Goal: Task Accomplishment & Management: Use online tool/utility

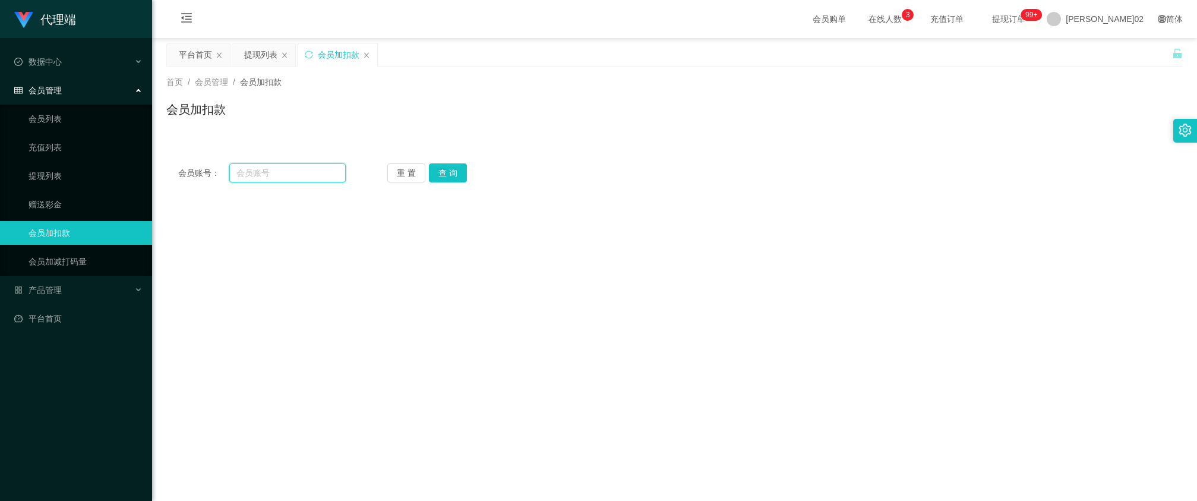
scroll to position [74, 0]
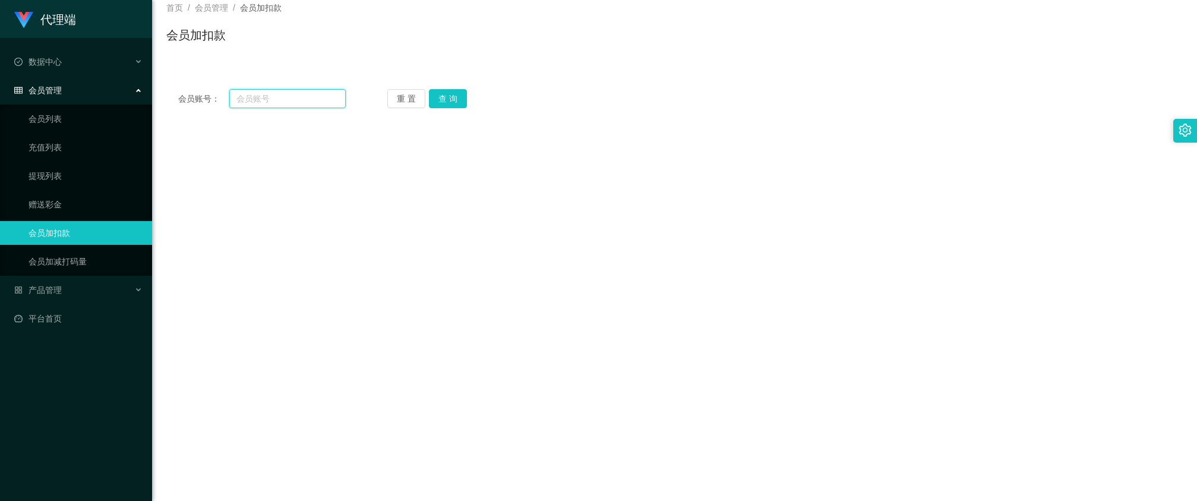
click at [315, 104] on input "text" at bounding box center [287, 98] width 116 height 19
type input "i"
click at [453, 103] on button "查 询" at bounding box center [448, 98] width 38 height 19
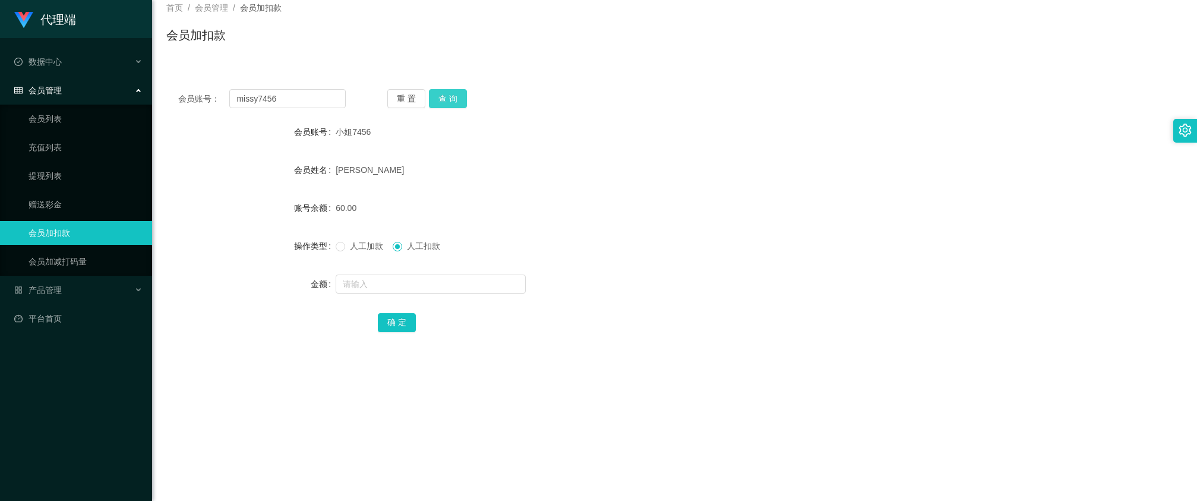
click at [448, 99] on button "查 询" at bounding box center [448, 98] width 38 height 19
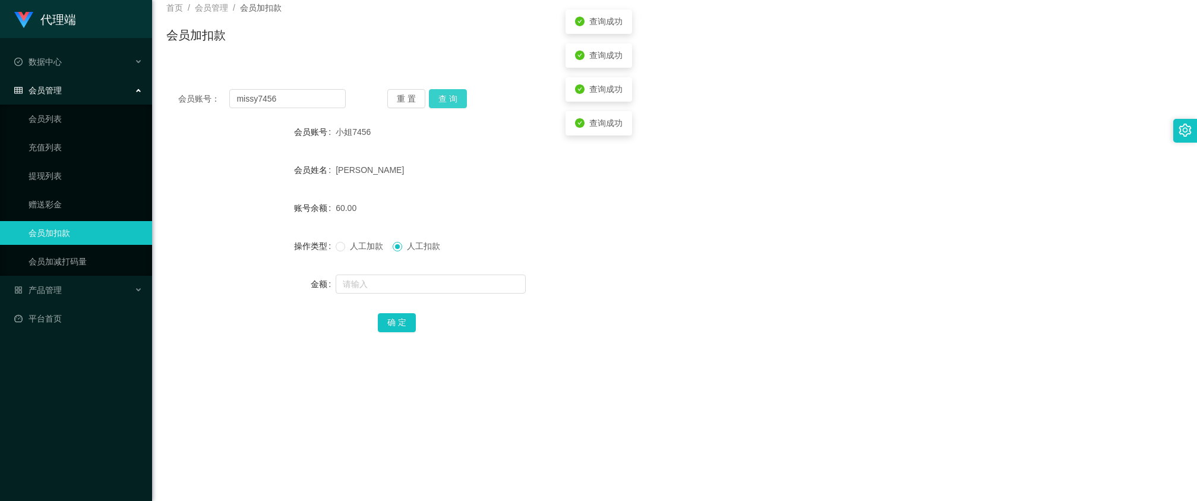
click at [448, 99] on button "查 询" at bounding box center [448, 98] width 38 height 19
click at [448, 99] on button "查 询" at bounding box center [454, 98] width 51 height 19
drag, startPoint x: 333, startPoint y: 129, endPoint x: 372, endPoint y: 132, distance: 39.9
click at [372, 132] on div "会员账号 小姐7456" at bounding box center [674, 132] width 1016 height 24
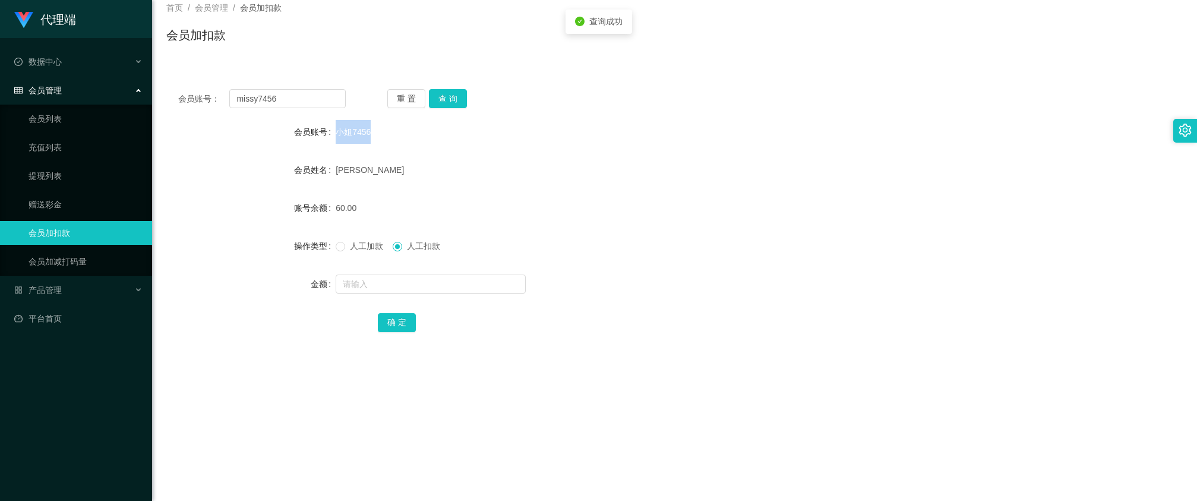
click at [372, 132] on div "小姐7456" at bounding box center [632, 132] width 593 height 24
click at [340, 101] on input "missy7456" at bounding box center [287, 98] width 116 height 19
type input "miss"
click at [465, 88] on div "会员账号： miss 重 置 查 询 会员账号 小姐7456 会员姓名 [PERSON_NAME] 账号余额 60.00 操作类型 人工加款 人工扣款 金额 …" at bounding box center [674, 218] width 1016 height 283
click at [453, 101] on button "查 询" at bounding box center [448, 98] width 38 height 19
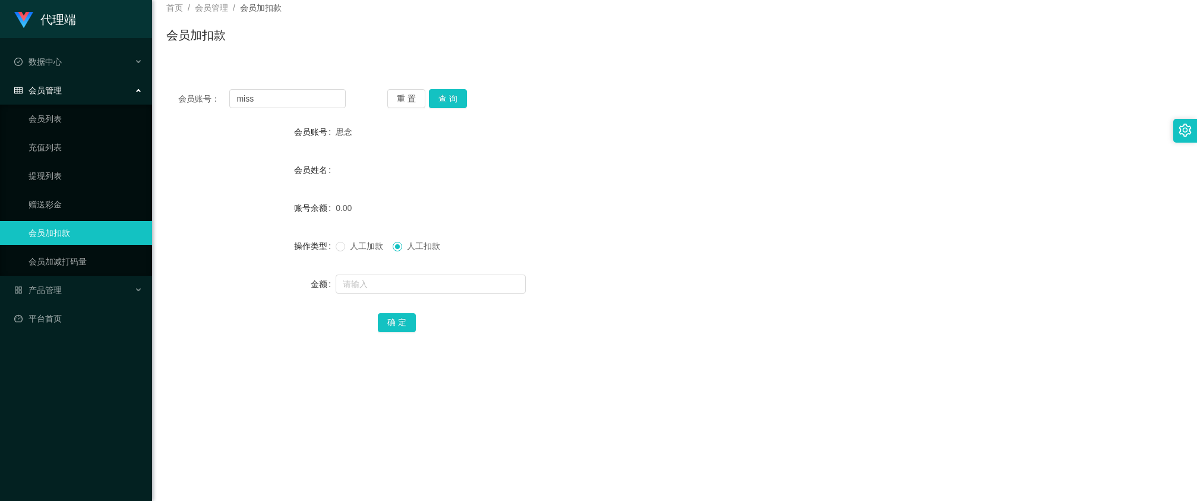
click at [404, 293] on div at bounding box center [632, 284] width 593 height 24
click at [407, 292] on input "text" at bounding box center [431, 283] width 190 height 19
click at [527, 254] on div "人工加款 人工扣款" at bounding box center [632, 246] width 593 height 24
click at [442, 99] on button "查 询" at bounding box center [448, 98] width 38 height 19
click at [318, 102] on input "miss" at bounding box center [287, 98] width 116 height 19
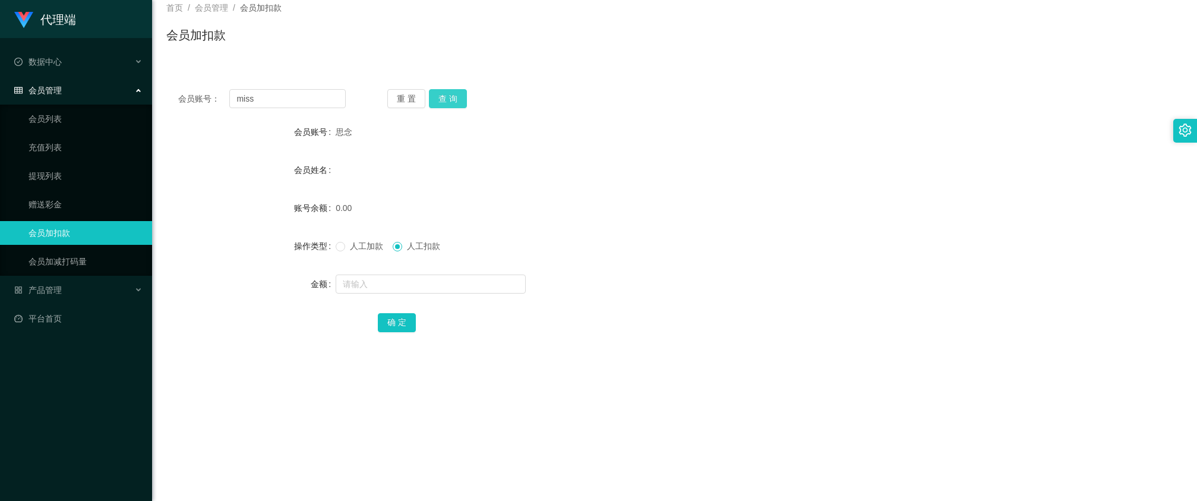
click at [465, 105] on button "查 询" at bounding box center [448, 98] width 38 height 19
click at [465, 105] on div "重 置 查 询" at bounding box center [470, 98] width 167 height 19
click at [392, 289] on input "text" at bounding box center [431, 283] width 190 height 19
click at [369, 247] on span "人工加款" at bounding box center [366, 246] width 43 height 10
click at [369, 268] on form "会员账号 思念 会员姓名 账号余额 0.00 操作类型 人工加款 人工扣款 金额 确 定" at bounding box center [674, 227] width 1016 height 214
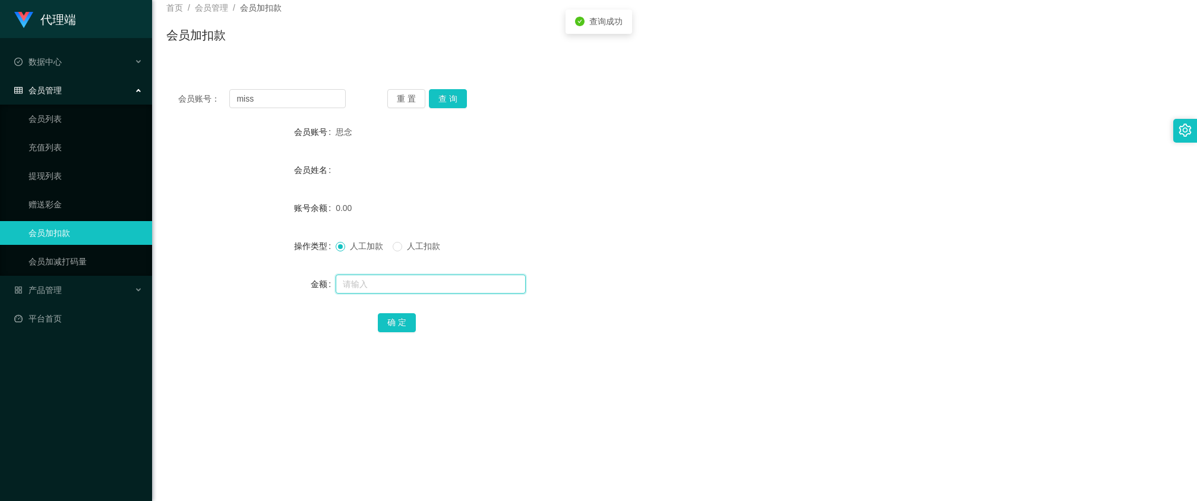
click at [366, 281] on input "text" at bounding box center [431, 283] width 190 height 19
type input "5"
click at [510, 241] on div "人工加款 人工扣款" at bounding box center [632, 246] width 593 height 24
click at [451, 87] on div "会员账号： miss 重 置 查 询 会员账号 思念 会员姓名 账号余额 0.00 操作类型 人工加款 人工扣款 金额 确 定" at bounding box center [674, 218] width 1016 height 283
click at [451, 88] on div "会员账号： miss 重 置 查 询 会员账号 思念 会员姓名 账号余额 0.00 操作类型 人工加款 人工扣款 金额 确 定" at bounding box center [674, 218] width 1016 height 283
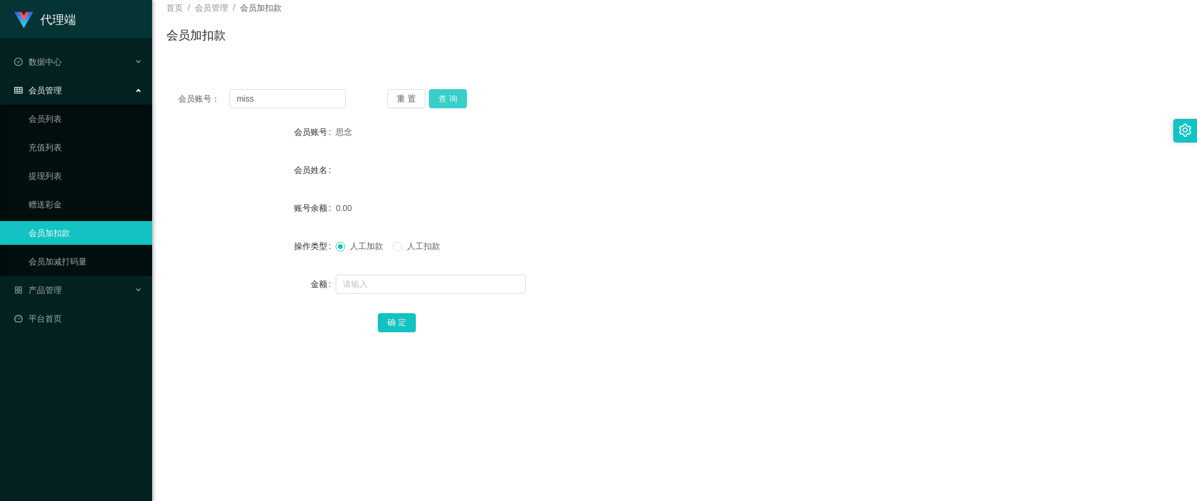
click at [451, 93] on button "查 询" at bounding box center [448, 98] width 38 height 19
click at [451, 93] on div "重 置 查 询" at bounding box center [470, 98] width 167 height 19
drag, startPoint x: 451, startPoint y: 93, endPoint x: 511, endPoint y: 165, distance: 93.2
click at [511, 165] on div "会员姓名" at bounding box center [674, 170] width 1016 height 24
click at [461, 96] on button "查 询" at bounding box center [448, 98] width 38 height 19
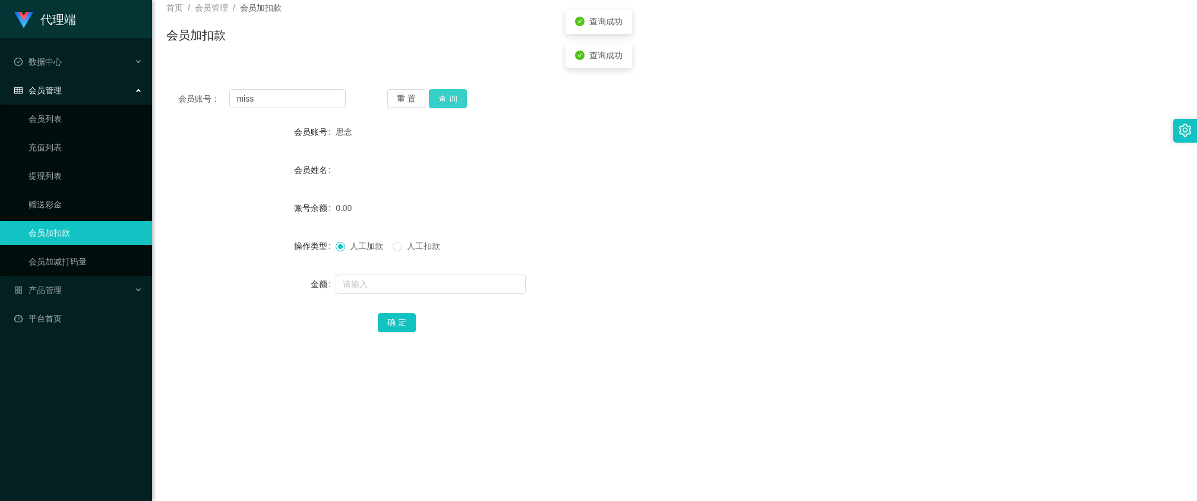
scroll to position [0, 0]
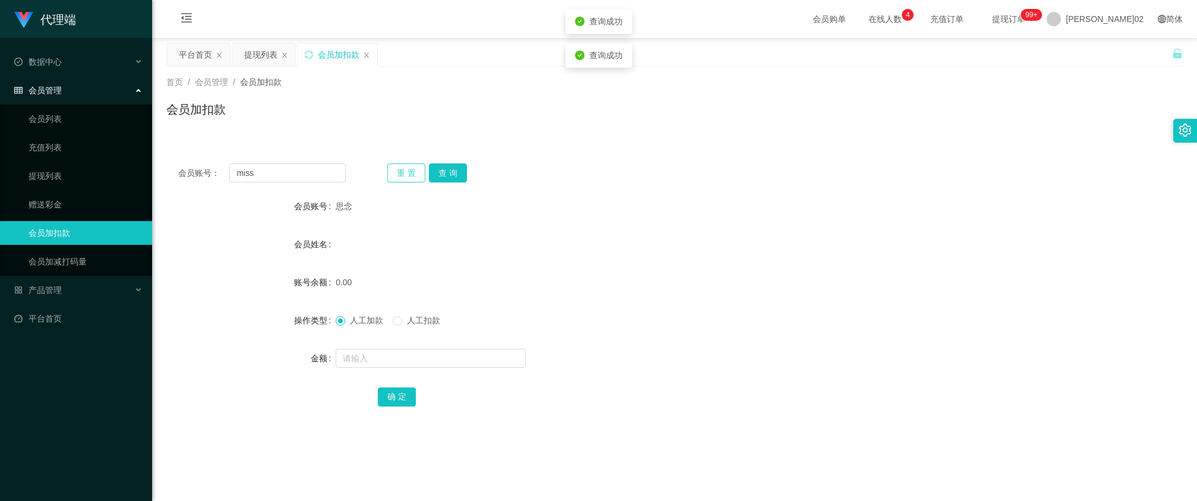
click at [412, 165] on button "重 置" at bounding box center [406, 172] width 38 height 19
click at [271, 54] on div "提现列表" at bounding box center [260, 54] width 33 height 23
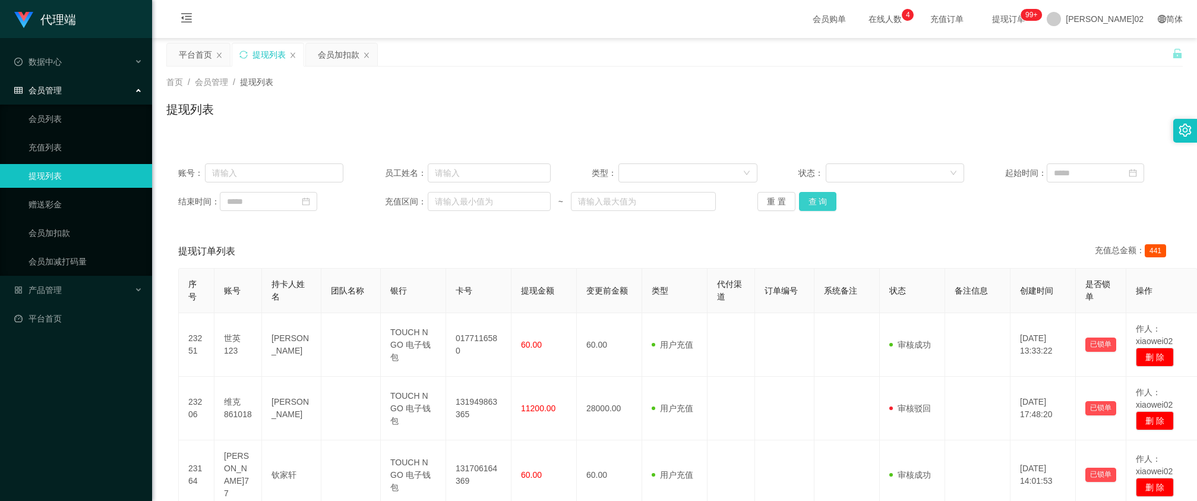
click at [799, 207] on button "查 询" at bounding box center [818, 201] width 38 height 19
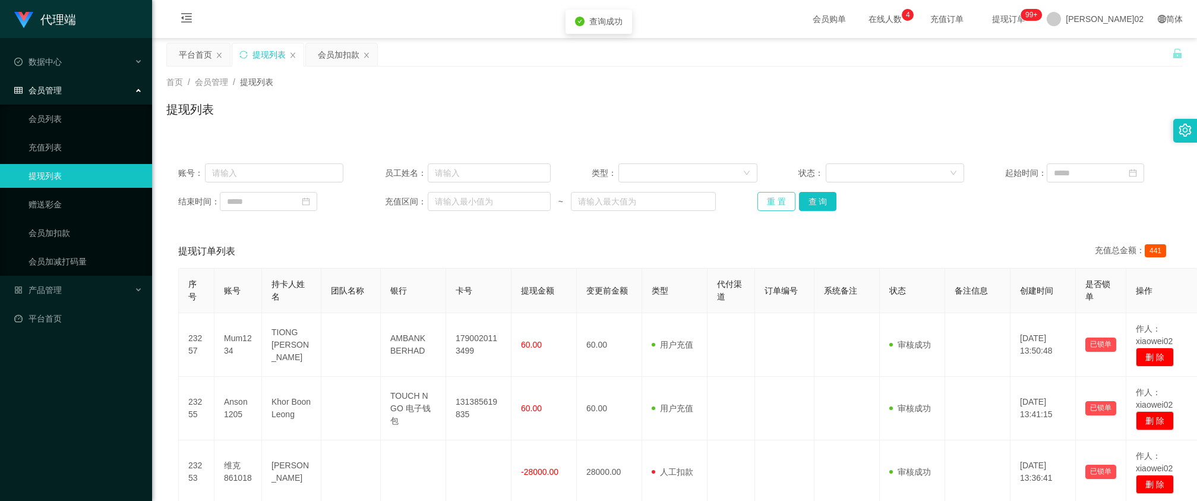
click at [757, 200] on button "重 置" at bounding box center [776, 201] width 38 height 19
click at [772, 124] on div "提现列表" at bounding box center [674, 113] width 1016 height 27
click at [343, 57] on div "会员加扣款" at bounding box center [339, 54] width 42 height 23
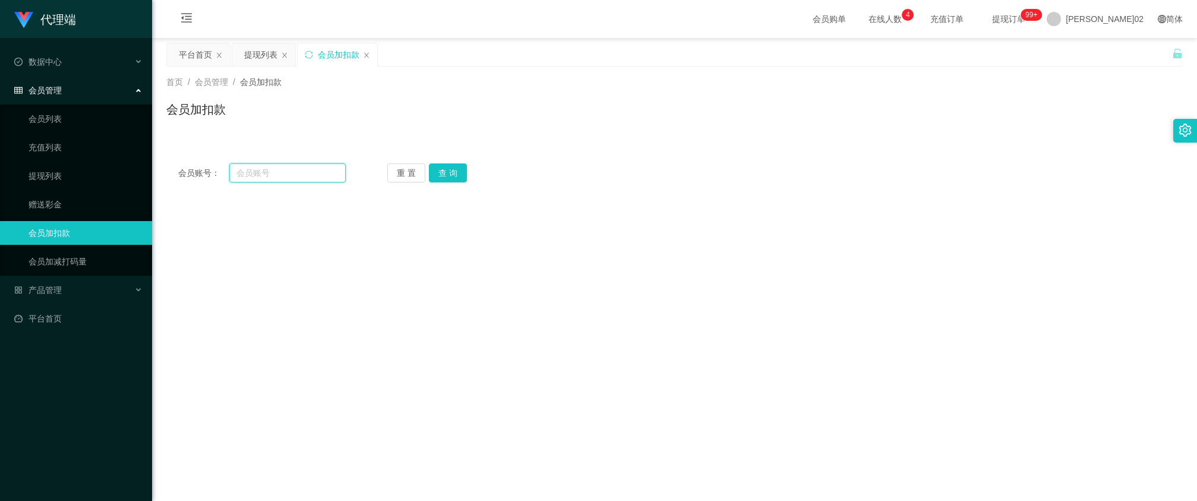
click at [324, 163] on input "text" at bounding box center [287, 172] width 116 height 19
type input "miss"
click at [450, 162] on div "会员账号： miss 重 置 查 询 会员账号 思念 会员姓名 账号余额 0.00 操作类型 人工加款 人工扣款 金额 确 定" at bounding box center [674, 172] width 1016 height 43
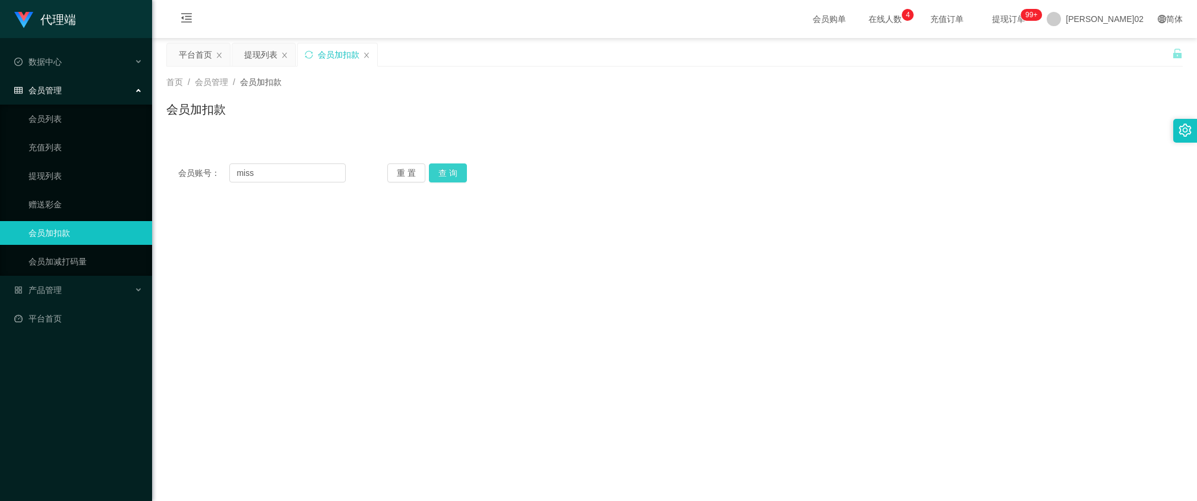
click at [450, 165] on button "查 询" at bounding box center [448, 172] width 38 height 19
click at [265, 58] on div "提现列表" at bounding box center [260, 54] width 33 height 23
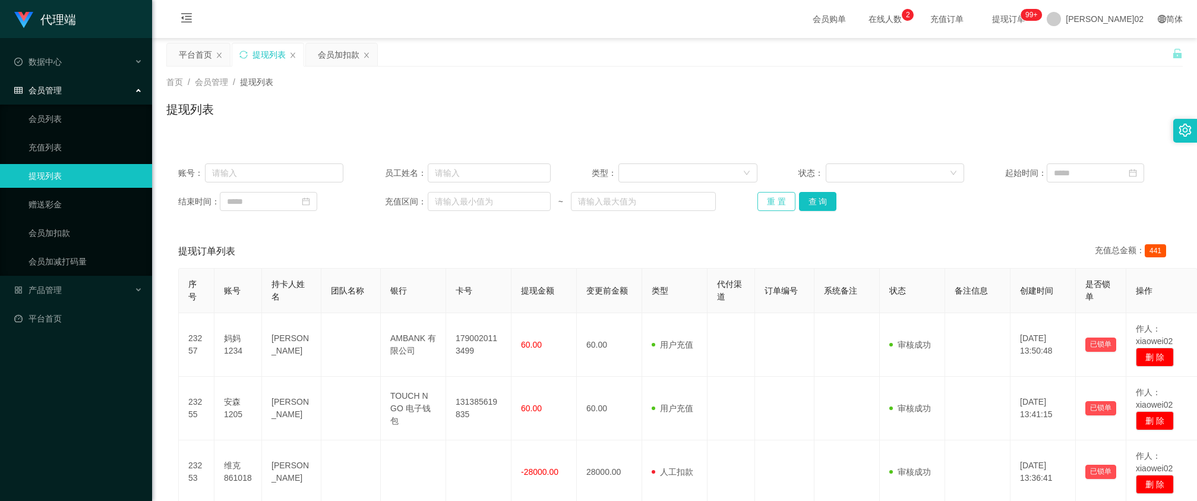
click at [767, 195] on button "重 置" at bounding box center [776, 201] width 38 height 19
